Goal: Task Accomplishment & Management: Use online tool/utility

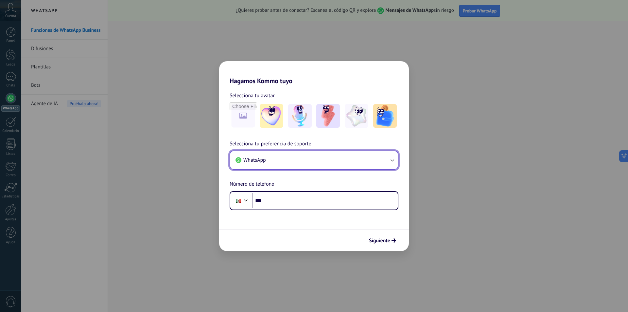
click at [287, 161] on button "WhatsApp" at bounding box center [314, 160] width 168 height 18
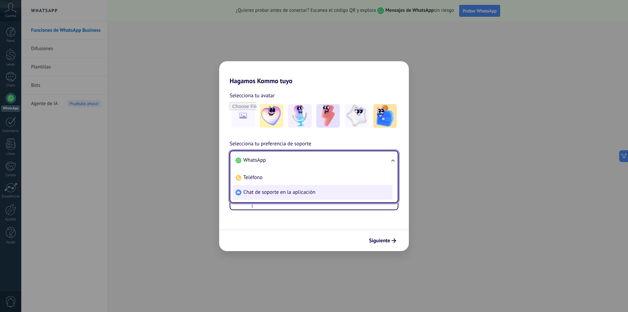
click at [292, 192] on span "Chat de soporte en la aplicación" at bounding box center [279, 192] width 72 height 7
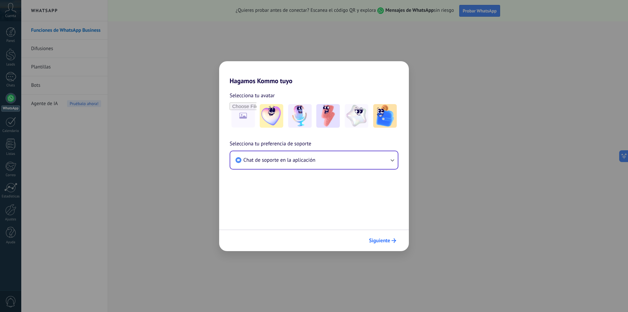
click at [391, 239] on span "Siguiente" at bounding box center [382, 240] width 27 height 5
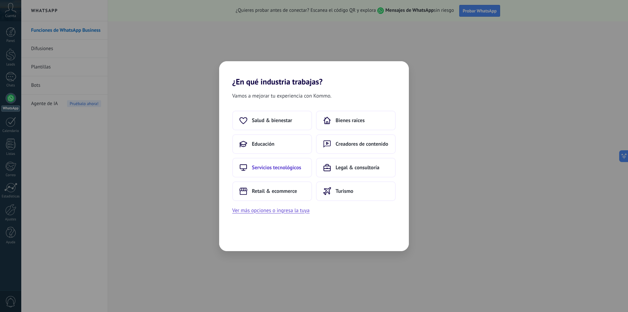
click at [287, 164] on span "Servicios tecnológicos" at bounding box center [276, 167] width 49 height 7
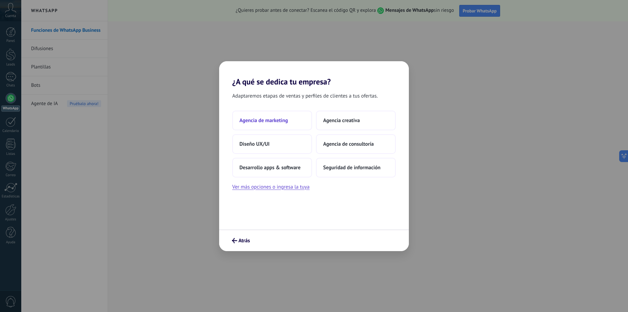
click at [271, 116] on button "Agencia de marketing" at bounding box center [272, 121] width 80 height 20
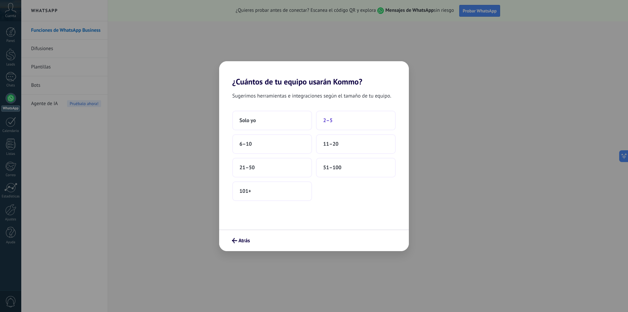
click at [331, 119] on span "2–5" at bounding box center [327, 120] width 9 height 7
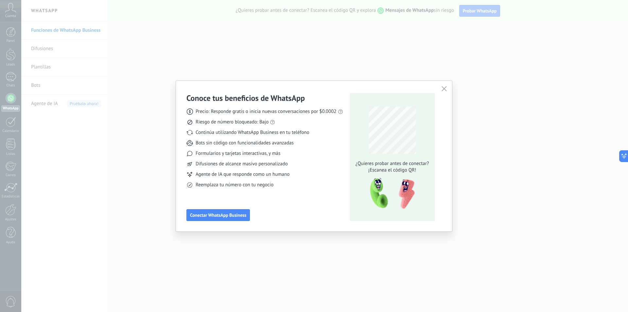
click at [445, 87] on icon "button" at bounding box center [444, 88] width 5 height 5
